Goal: Task Accomplishment & Management: Manage account settings

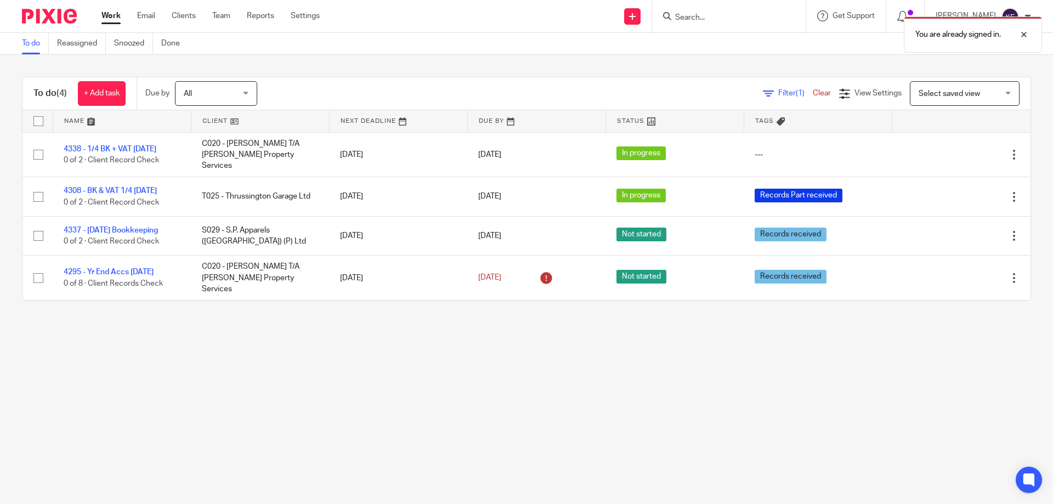
drag, startPoint x: 151, startPoint y: 13, endPoint x: 200, endPoint y: 37, distance: 54.2
click at [152, 14] on link "Email" at bounding box center [146, 15] width 18 height 11
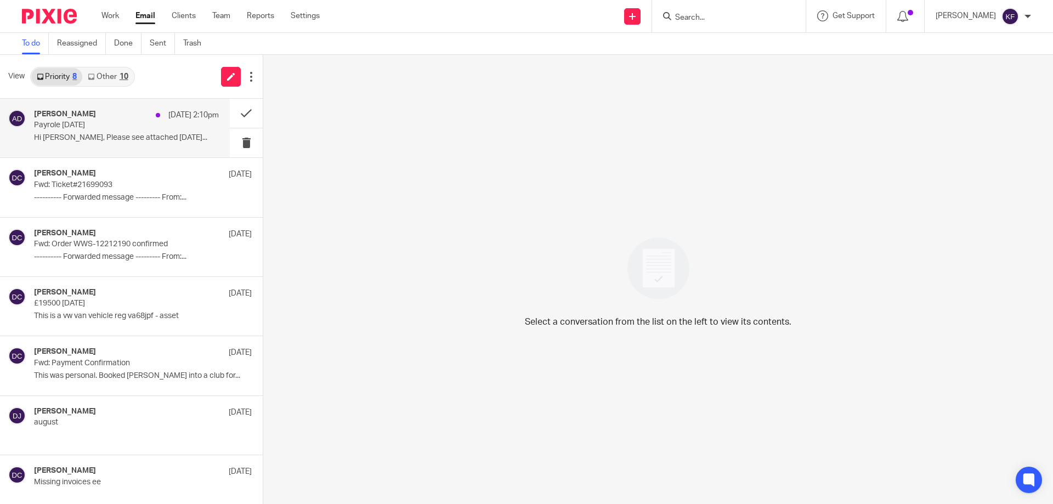
drag, startPoint x: 108, startPoint y: 111, endPoint x: 122, endPoint y: 119, distance: 16.2
click at [110, 113] on div "Addison Darlaston 26 Aug 2:10pm" at bounding box center [126, 115] width 185 height 11
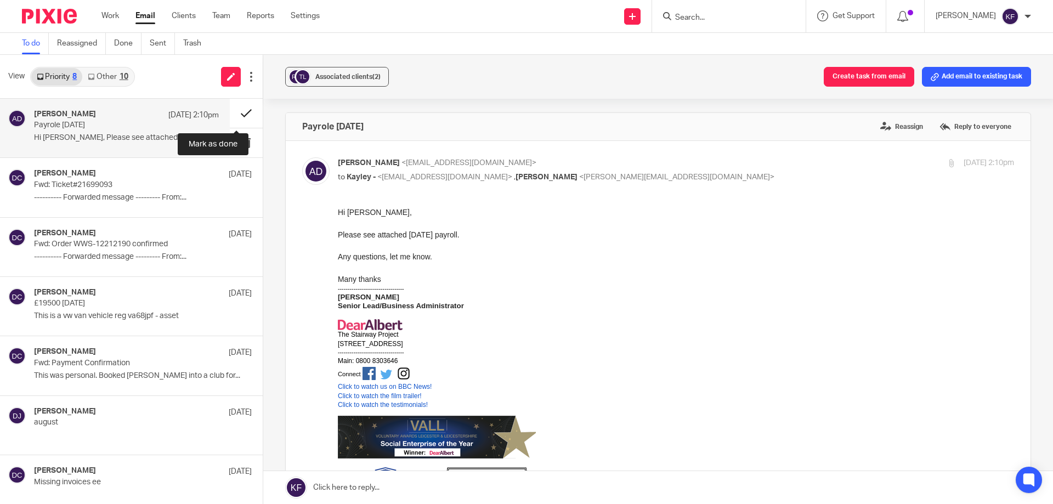
click at [245, 115] on button at bounding box center [246, 113] width 33 height 29
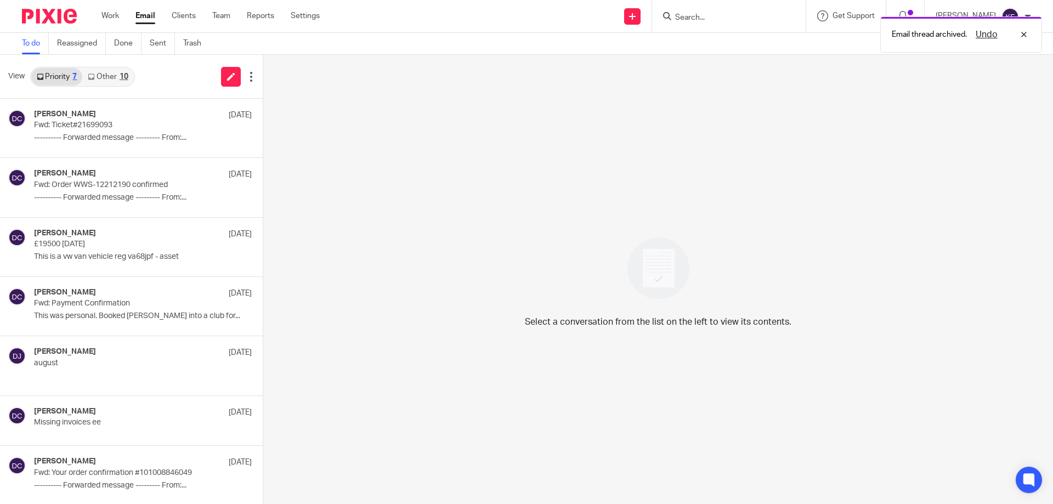
click at [114, 77] on link "Other 10" at bounding box center [107, 77] width 51 height 18
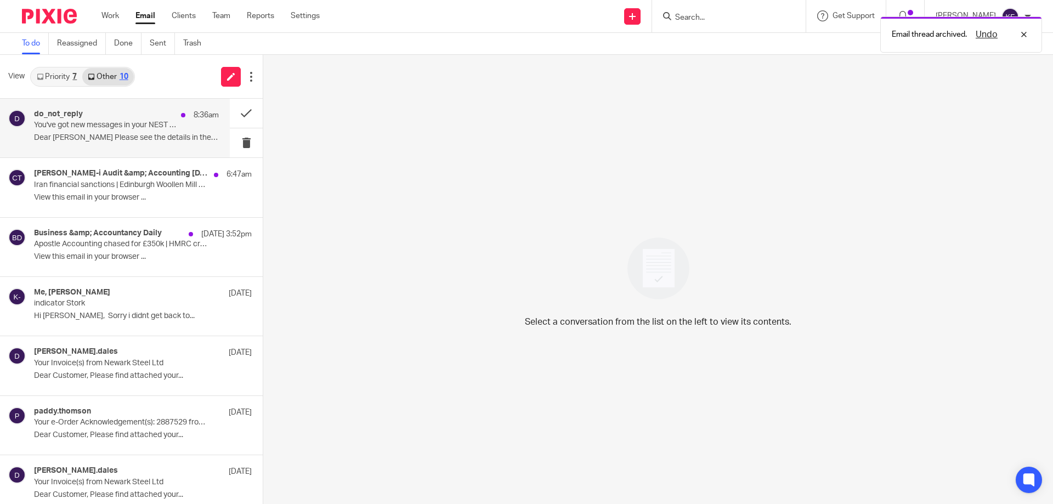
drag, startPoint x: 118, startPoint y: 115, endPoint x: 126, endPoint y: 116, distance: 7.2
click at [118, 115] on div "do_not_reply 8:36am" at bounding box center [126, 115] width 185 height 11
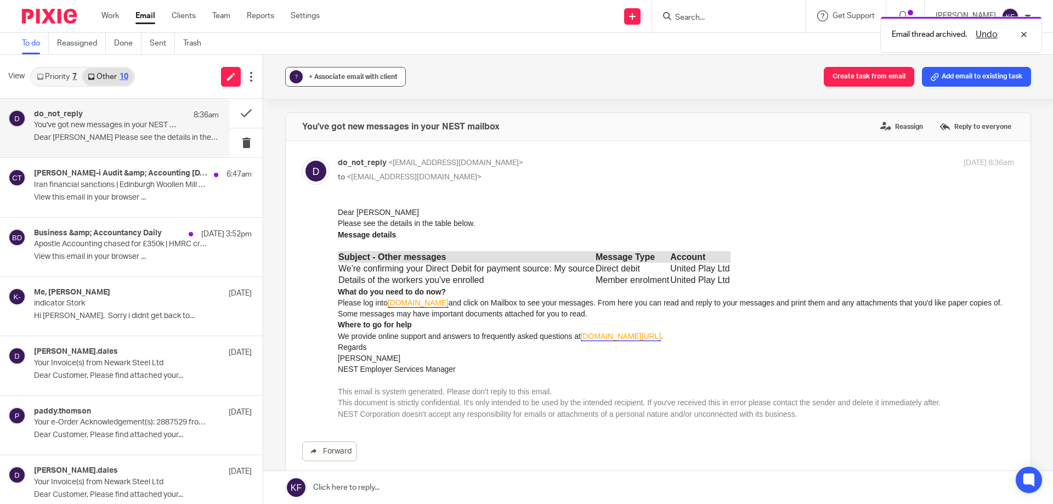
click at [352, 75] on span "+ Associate email with client" at bounding box center [353, 76] width 89 height 7
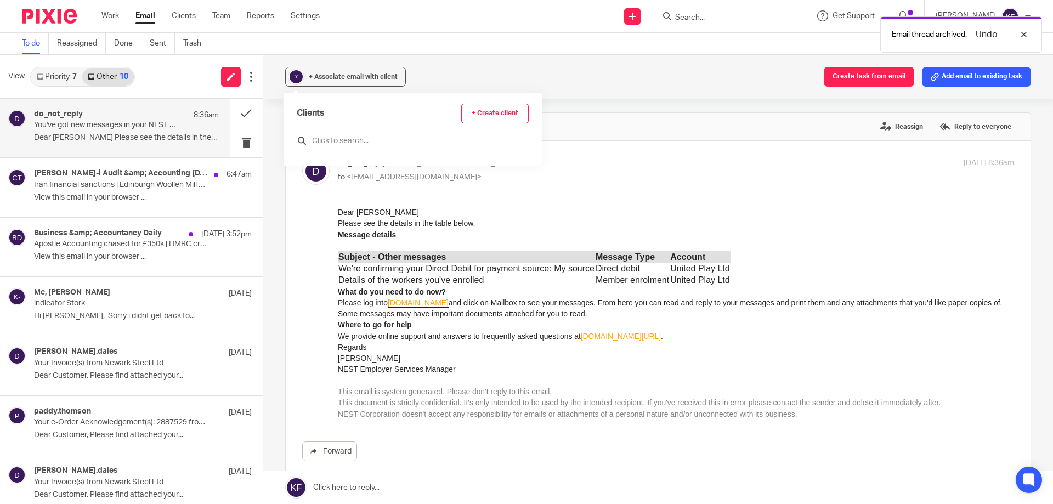
click at [365, 139] on input "text" at bounding box center [413, 140] width 232 height 11
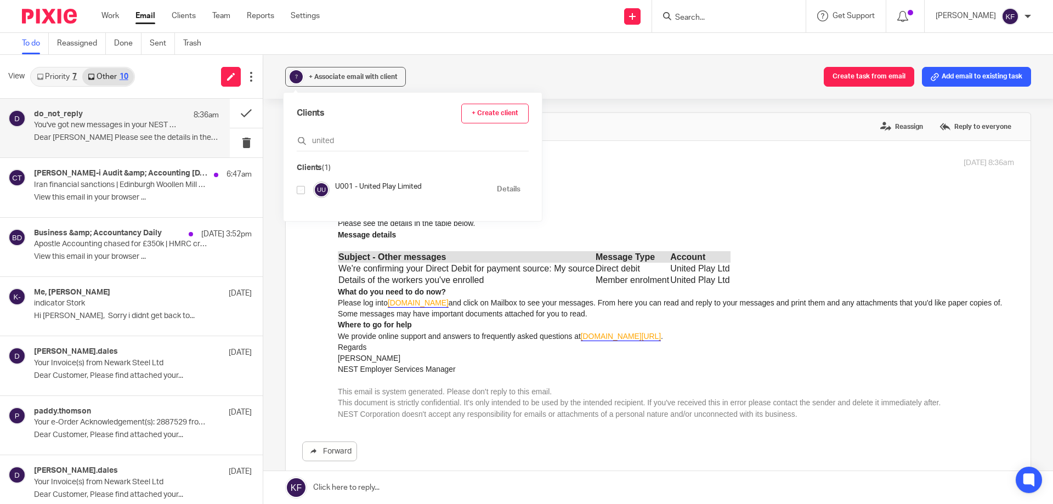
type input "united"
click at [300, 190] on input "checkbox" at bounding box center [301, 190] width 8 height 8
checkbox input "true"
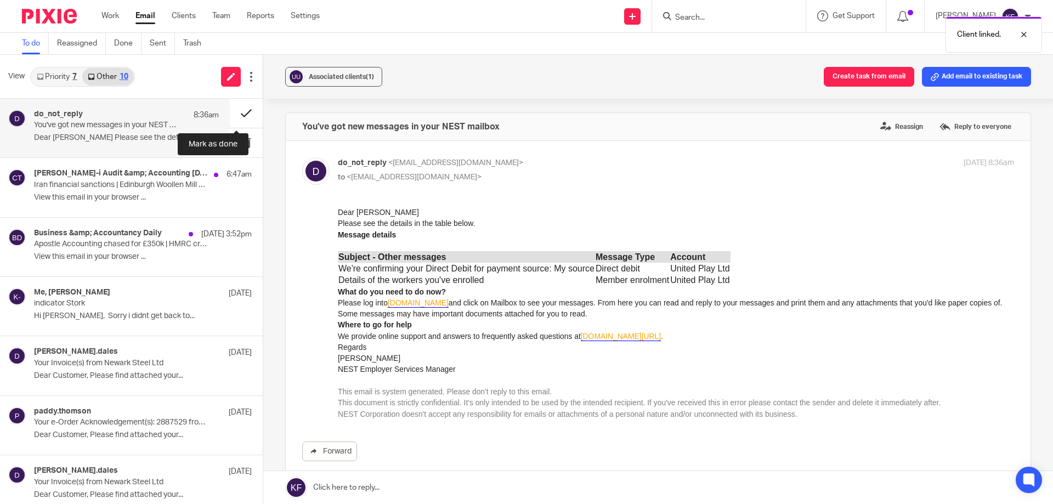
click at [230, 113] on button at bounding box center [246, 113] width 33 height 29
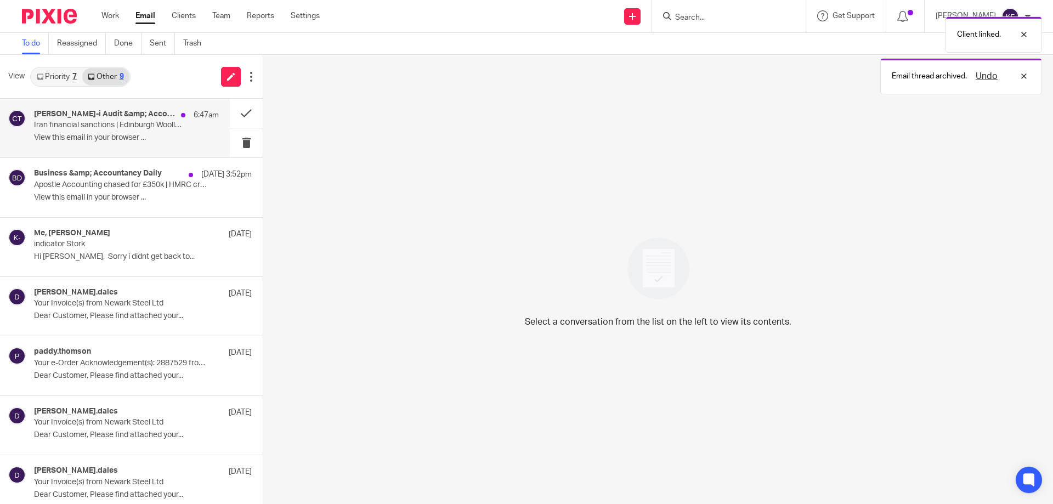
click at [105, 133] on div "Croner-i Audit &amp; Accounting Today 6:47am Iran financial sanctions | Edinbur…" at bounding box center [126, 128] width 185 height 37
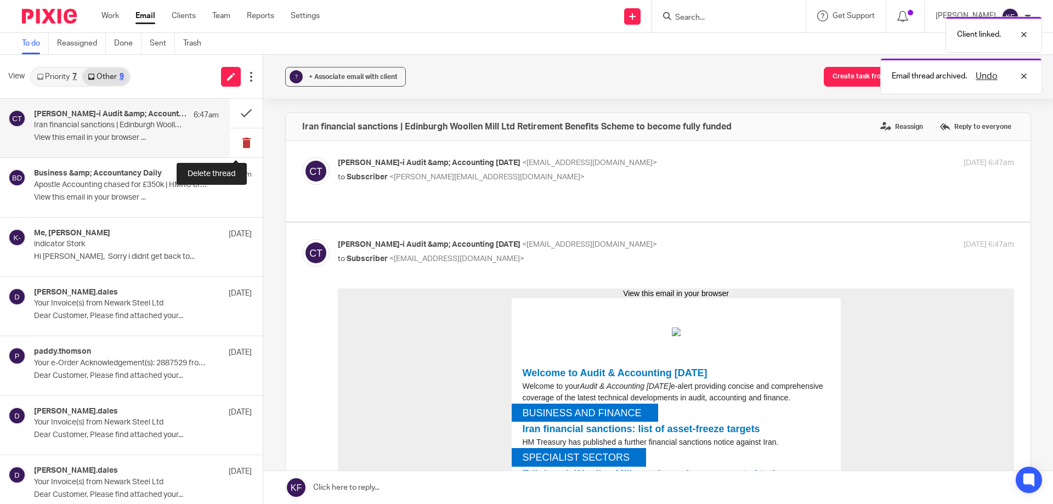
click at [239, 142] on button at bounding box center [246, 142] width 33 height 29
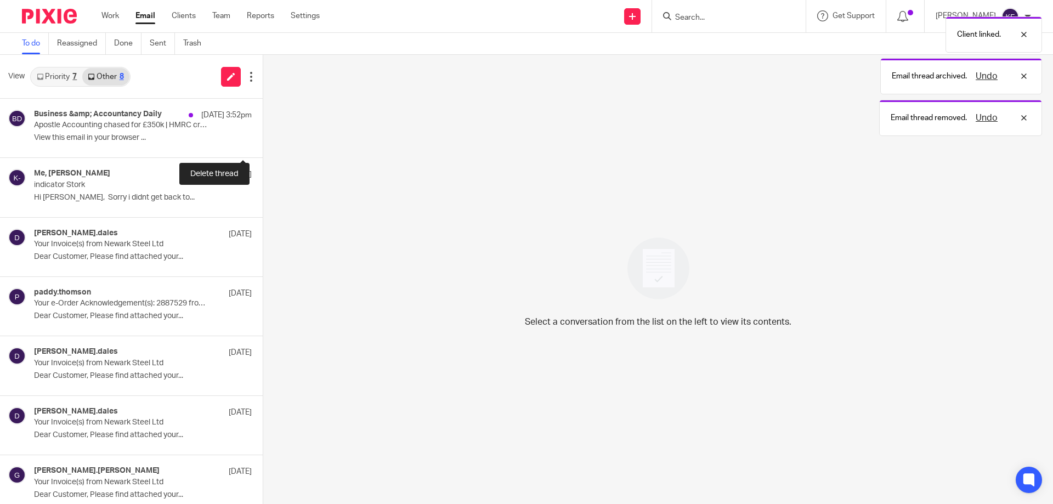
click at [263, 142] on button at bounding box center [267, 142] width 9 height 29
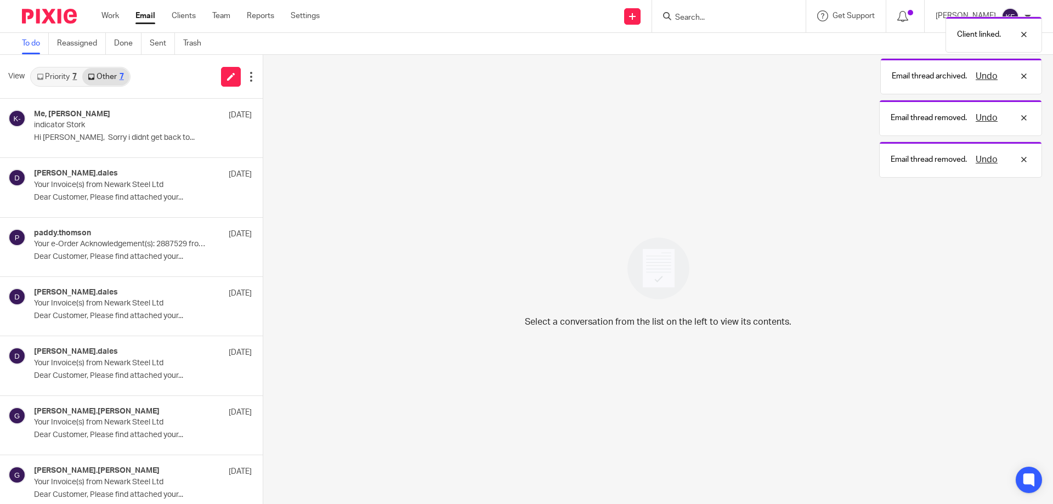
drag, startPoint x: 55, startPoint y: 81, endPoint x: 66, endPoint y: 82, distance: 11.0
click at [55, 81] on link "Priority 7" at bounding box center [56, 77] width 51 height 18
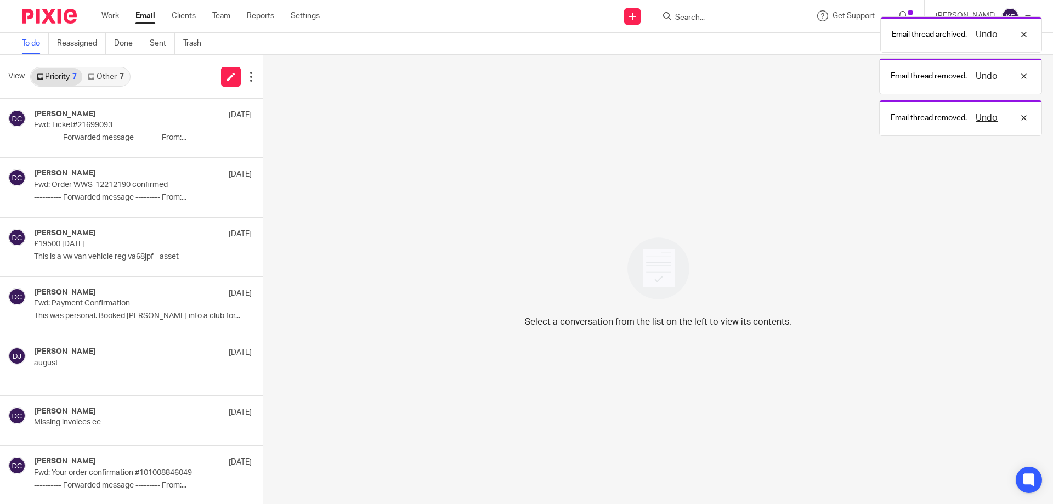
click at [43, 15] on img at bounding box center [49, 16] width 55 height 15
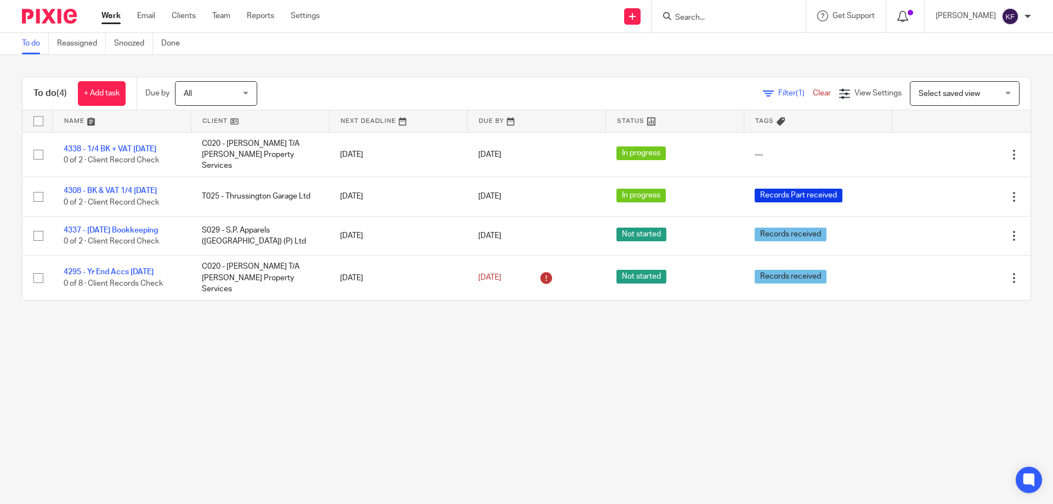
click at [897, 15] on icon at bounding box center [902, 16] width 11 height 11
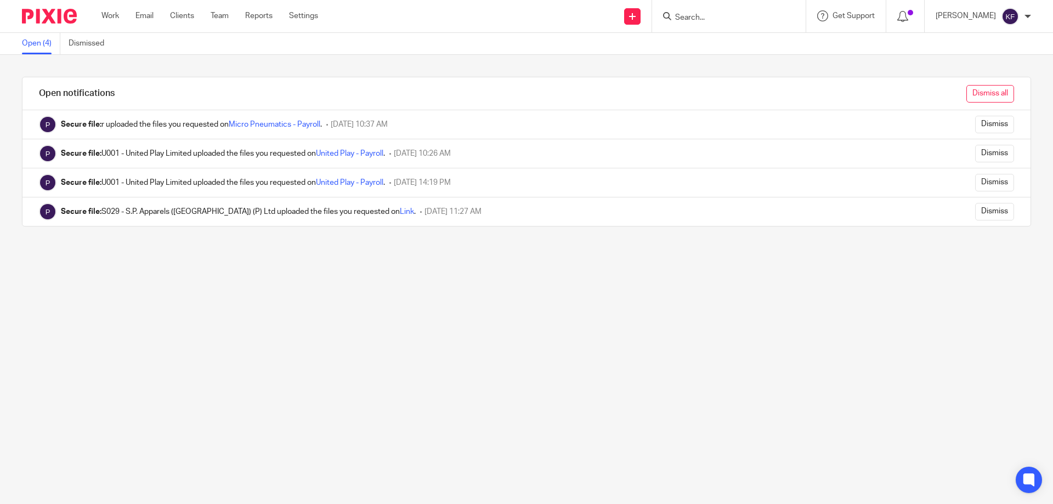
click at [973, 90] on input "Dismiss all" at bounding box center [990, 94] width 48 height 18
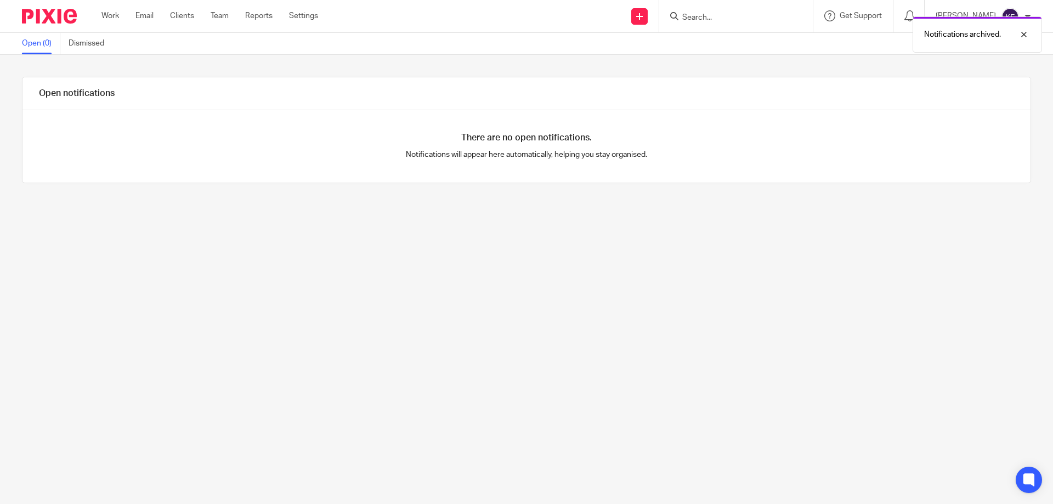
click at [59, 18] on img at bounding box center [49, 16] width 55 height 15
